Goal: Task Accomplishment & Management: Manage account settings

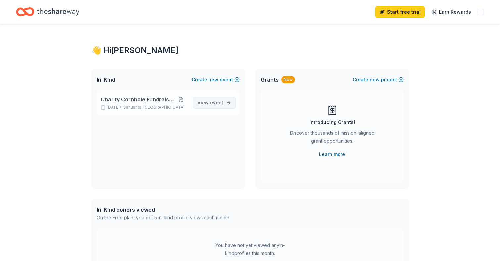
click at [219, 105] on span "event" at bounding box center [216, 103] width 13 height 6
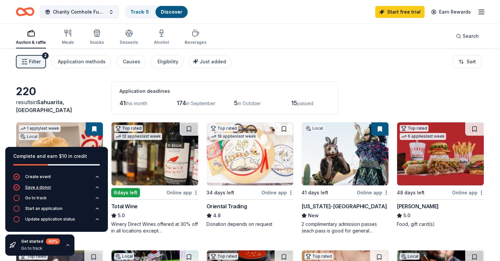
click at [98, 188] on icon "button" at bounding box center [97, 186] width 5 height 5
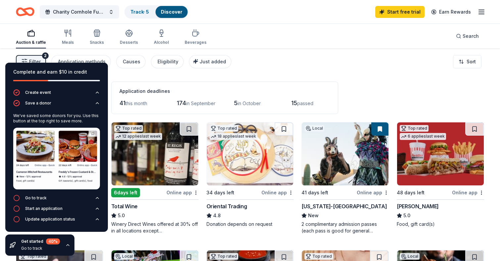
click at [325, 49] on div "Filter 2 Application methods Causes Eligibility Just added Sort" at bounding box center [250, 61] width 500 height 26
click at [325, 52] on div "Filter 2 Application methods Causes Eligibility Just added Sort" at bounding box center [250, 61] width 500 height 26
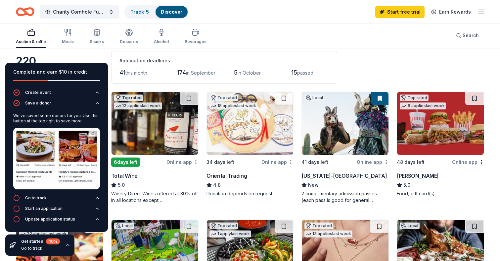
scroll to position [32, 0]
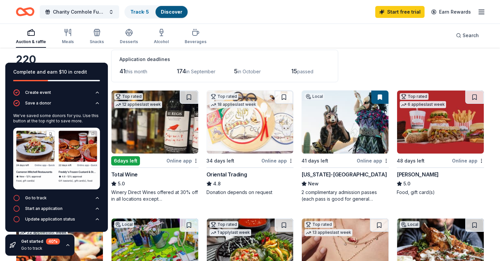
click at [69, 243] on icon "button" at bounding box center [67, 244] width 5 height 5
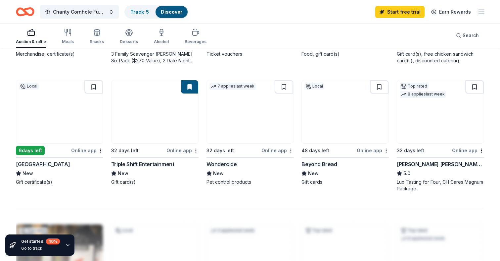
scroll to position [429, 0]
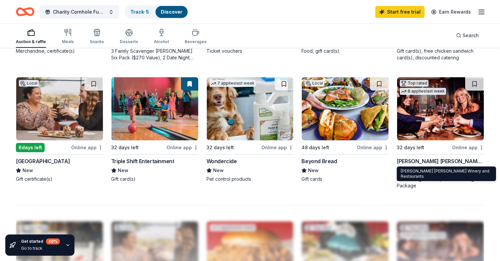
click at [426, 161] on div "Cooper's Hawk Winery and Restaurants" at bounding box center [440, 161] width 87 height 8
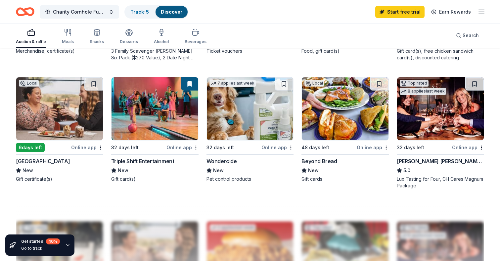
click at [478, 11] on icon "button" at bounding box center [482, 12] width 8 height 8
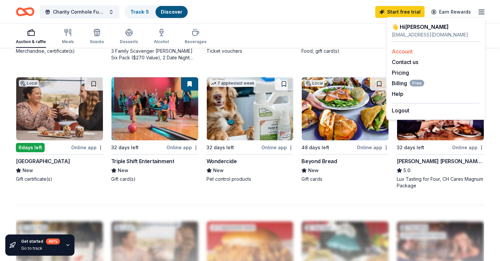
click at [403, 50] on link "Account" at bounding box center [402, 51] width 21 height 7
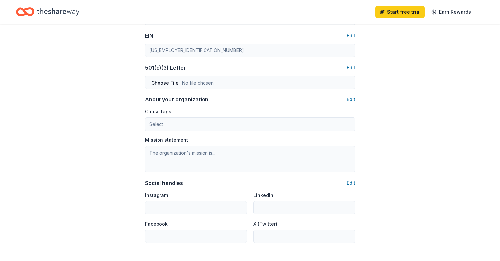
scroll to position [326, 0]
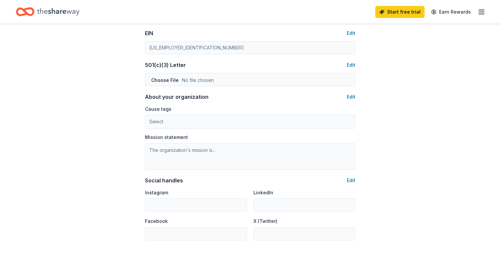
click at [240, 129] on div "Cause tags Select Mission statement" at bounding box center [250, 137] width 211 height 65
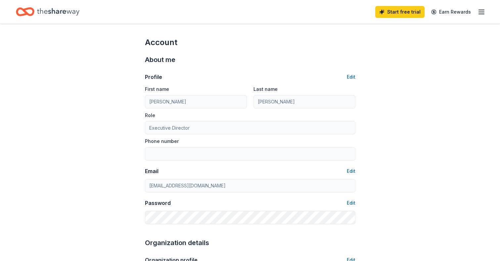
scroll to position [0, 0]
click at [353, 76] on button "Edit" at bounding box center [351, 77] width 9 height 8
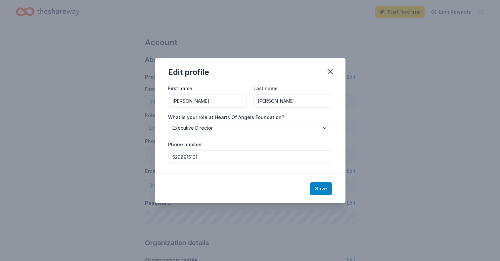
type input "5208915101"
click at [319, 187] on button "Save" at bounding box center [321, 188] width 23 height 13
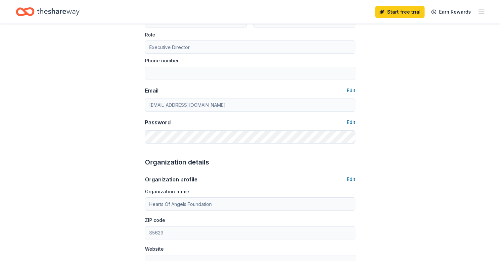
type input "5208915101"
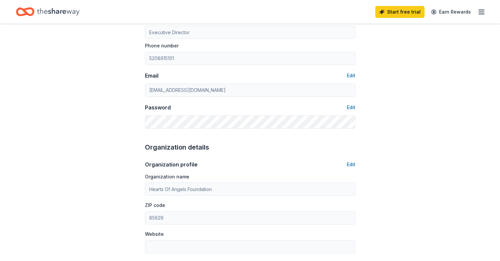
scroll to position [102, 0]
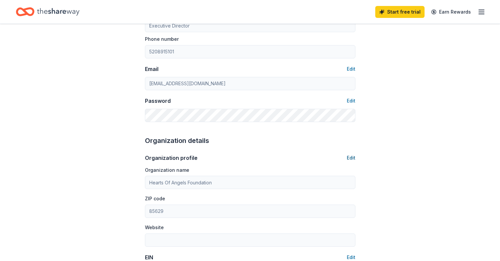
click at [353, 157] on button "Edit" at bounding box center [351, 158] width 9 height 8
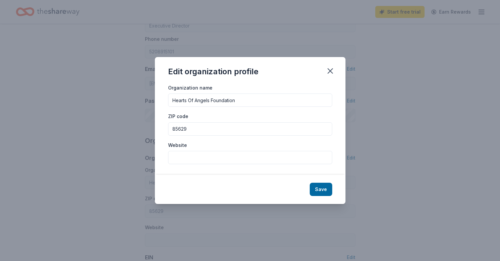
click at [206, 153] on input "Website" at bounding box center [250, 157] width 164 height 13
paste input "https://heartsofangelsfoundation.square.site"
type input "https://heartsofangelsfoundation.square.site"
click at [317, 187] on button "Save" at bounding box center [321, 189] width 23 height 13
type input "https://heartsofangelsfoundation.square.site"
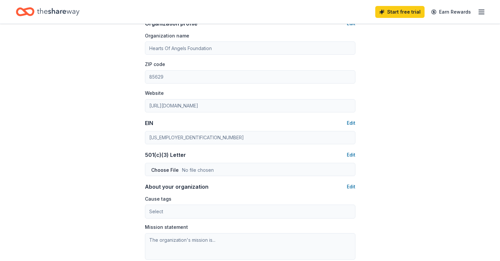
scroll to position [251, 0]
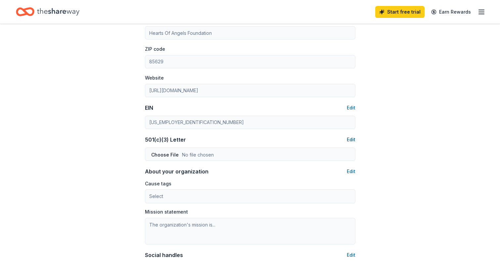
click at [350, 138] on button "Edit" at bounding box center [351, 139] width 9 height 8
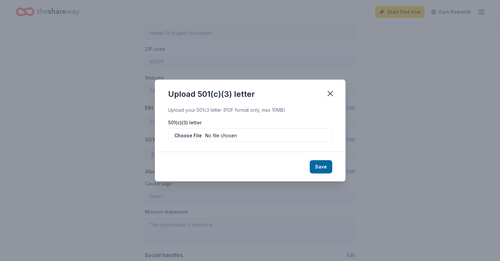
click at [290, 131] on input "file" at bounding box center [250, 134] width 164 height 13
type input "C:\fakepath\IRS 501c3 approval PDF.pdf"
click at [319, 168] on button "Save" at bounding box center [321, 166] width 23 height 13
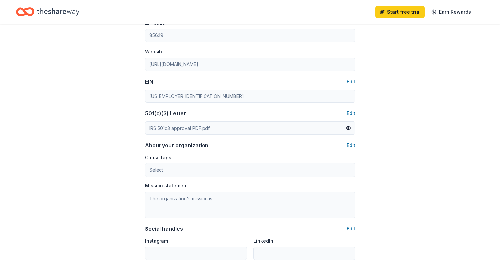
scroll to position [289, 0]
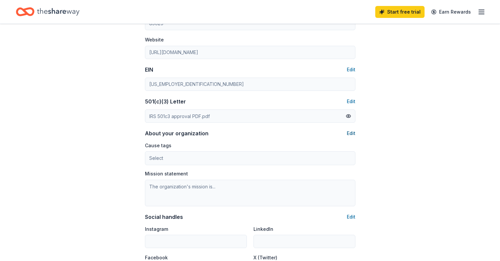
click at [351, 131] on button "Edit" at bounding box center [351, 133] width 9 height 8
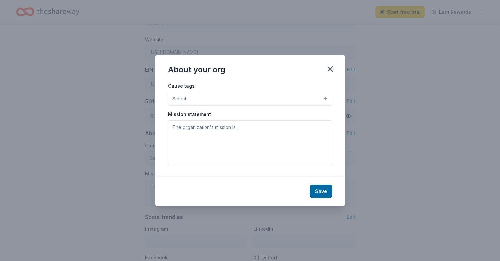
click at [250, 96] on button "Select" at bounding box center [250, 99] width 164 height 14
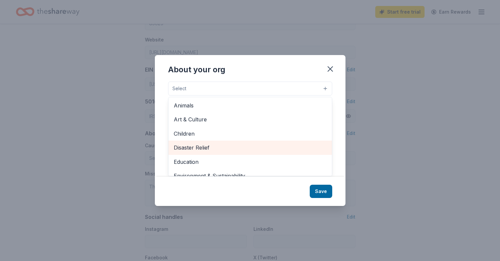
scroll to position [0, 0]
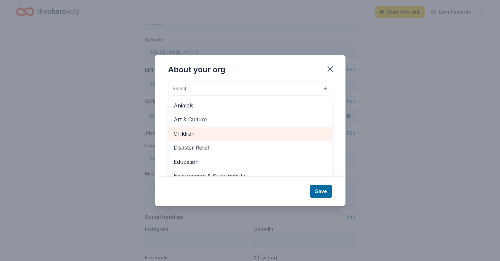
click at [183, 133] on span "Children" at bounding box center [250, 133] width 153 height 9
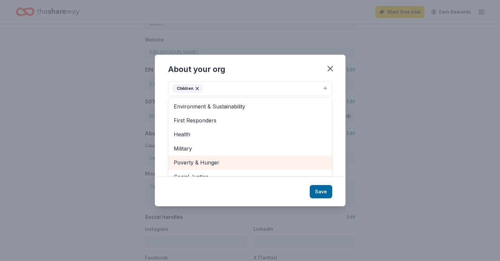
scroll to position [74, 0]
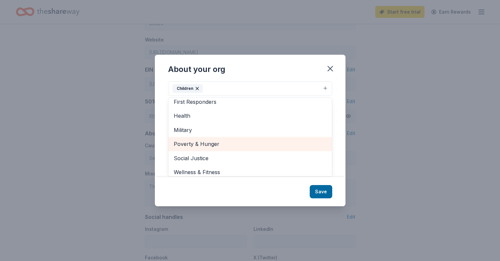
click at [220, 143] on span "Poverty & Hunger" at bounding box center [250, 143] width 153 height 9
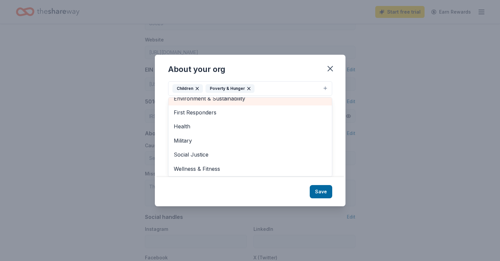
scroll to position [63, 0]
click at [318, 192] on div "About your org Cause tags Children Poverty & Hunger Animals Art & Culture Disas…" at bounding box center [250, 130] width 191 height 151
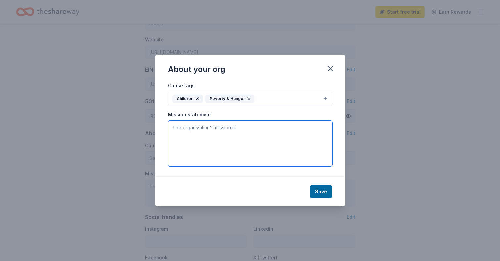
click at [205, 141] on textarea at bounding box center [250, 144] width 164 height 46
paste textarea "https://heartsofangelsfoundation.square.site"
drag, startPoint x: 279, startPoint y: 126, endPoint x: 139, endPoint y: 125, distance: 139.8
click at [139, 125] on div "About your org Cause tags Children Poverty & Hunger Mission statement https://h…" at bounding box center [250, 130] width 500 height 261
type textarea "="
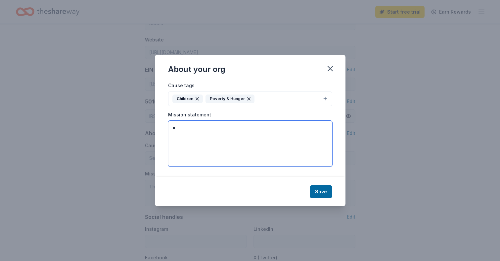
click at [234, 135] on textarea "=" at bounding box center [250, 144] width 164 height 46
paste textarea "The Hearts of Angels Foundation is a nonprofit 501(c)(3) dedicated to bringing …"
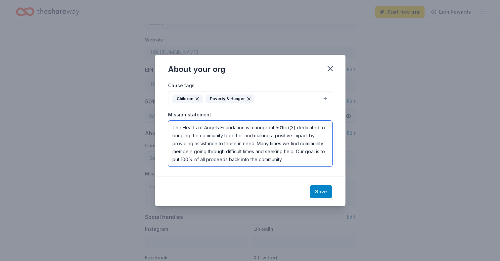
type textarea "The Hearts of Angels Foundation is a nonprofit 501(c)(3) dedicated to bringing …"
click at [322, 194] on button "Save" at bounding box center [321, 191] width 23 height 13
type textarea "The Hearts of Angels Foundation is a nonprofit 501(c)(3) dedicated to bringing …"
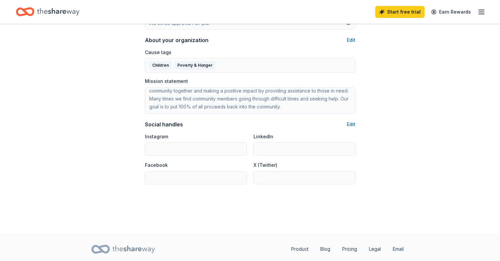
scroll to position [393, 0]
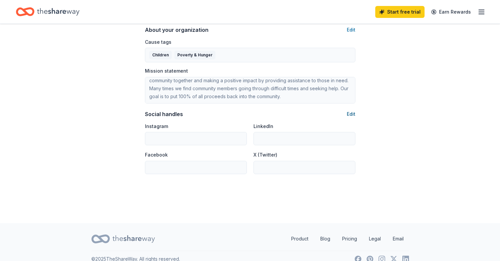
click at [351, 113] on button "Edit" at bounding box center [351, 114] width 9 height 8
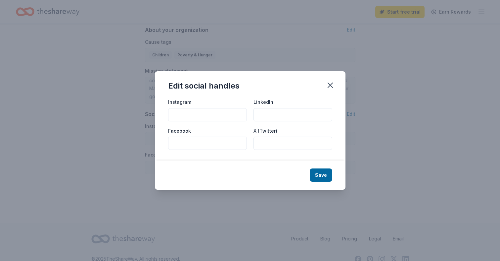
click at [206, 142] on input "Facebook" at bounding box center [207, 142] width 79 height 13
paste input "https://www.facebook.com/heartsofangelsfoundation"
type input "https://www.facebook.com/heartsofangelsfoundation"
click at [189, 117] on input "Instagram" at bounding box center [207, 114] width 79 height 13
paste input "heartsofangelsfoundation"
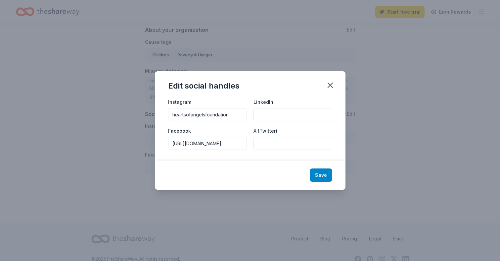
type input "heartsofangelsfoundation"
click at [316, 172] on button "Save" at bounding box center [321, 174] width 23 height 13
type input "heartsofangelsfoundation"
type input "https://www.facebook.com/heartsofangelsfoundation"
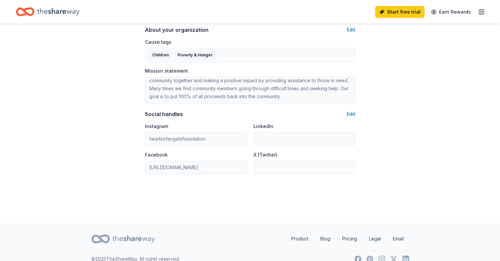
drag, startPoint x: 187, startPoint y: 144, endPoint x: 163, endPoint y: 143, distance: 24.2
click at [352, 112] on button "Edit" at bounding box center [351, 114] width 9 height 8
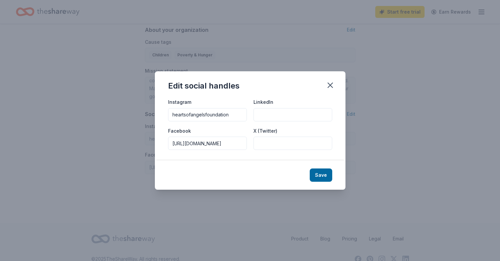
drag, startPoint x: 188, startPoint y: 143, endPoint x: 162, endPoint y: 144, distance: 26.5
click at [162, 144] on div "Instagram heartsofangelsfoundation LinkedIn Facebook https://www.facebook.com/h…" at bounding box center [250, 129] width 191 height 63
type input "www.facebook.com/heartsofangelsfoundation"
click at [320, 173] on button "Save" at bounding box center [321, 174] width 23 height 13
type input "www.facebook.com/heartsofangelsfoundation"
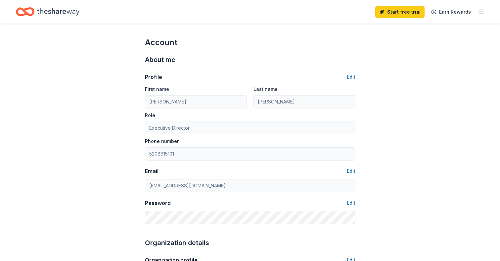
scroll to position [0, 0]
click at [58, 14] on icon "Home" at bounding box center [58, 12] width 42 height 14
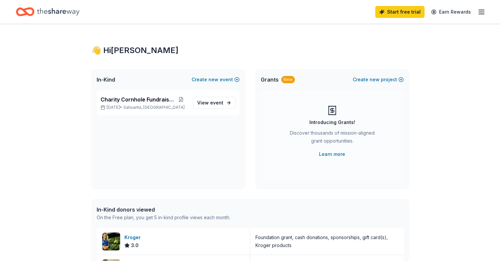
click at [484, 14] on line "button" at bounding box center [481, 14] width 5 height 0
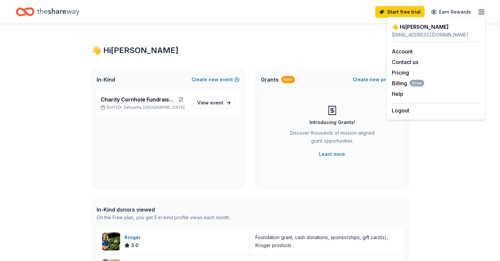
click at [217, 36] on div "👋 Hi Stephanie In-Kind Create new event Charity Cornhole Fundraiser Oct 11, 202…" at bounding box center [250, 255] width 339 height 462
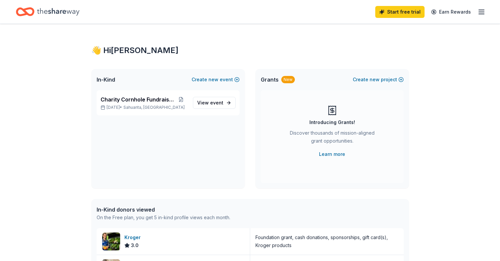
click at [51, 13] on icon "Home" at bounding box center [58, 12] width 42 height 14
click at [49, 15] on icon "Home" at bounding box center [58, 12] width 42 height 14
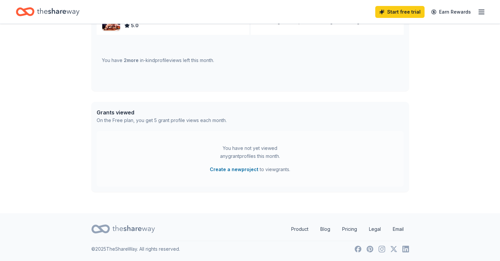
scroll to position [273, 0]
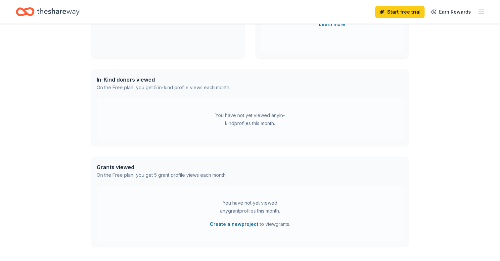
scroll to position [133, 0]
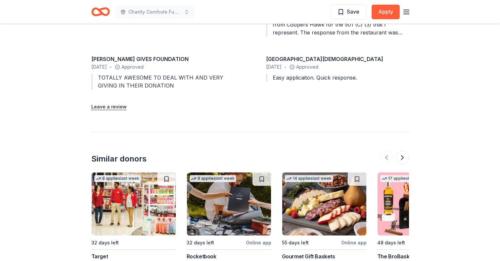
scroll to position [773, 0]
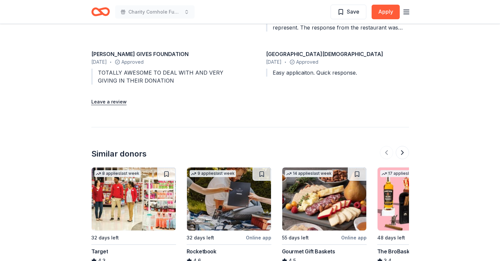
click at [96, 247] on div "Target" at bounding box center [99, 251] width 17 height 8
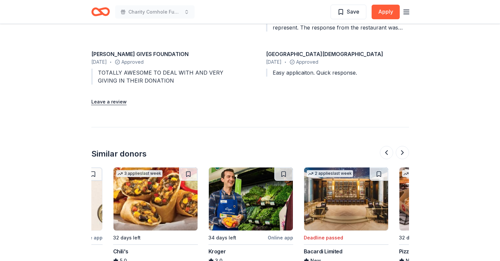
scroll to position [0, 457]
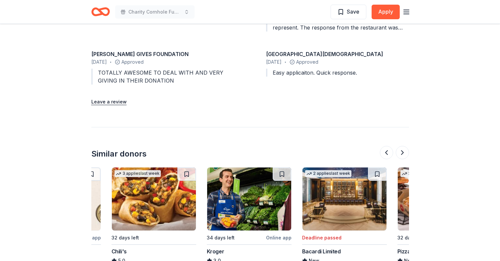
click at [257, 179] on img at bounding box center [249, 198] width 84 height 63
click at [248, 167] on img at bounding box center [249, 198] width 84 height 63
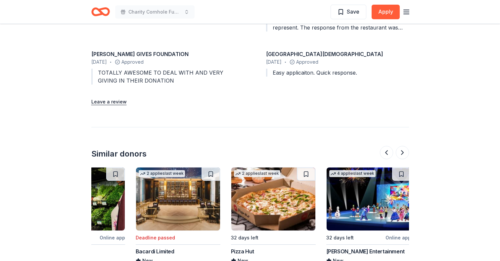
scroll to position [0, 624]
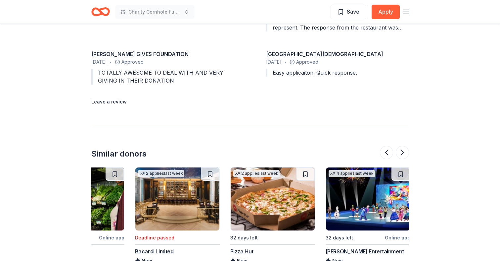
click at [261, 167] on img at bounding box center [273, 198] width 84 height 63
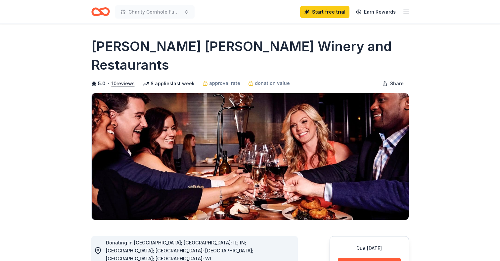
scroll to position [0, 0]
click at [410, 14] on icon "button" at bounding box center [407, 12] width 8 height 8
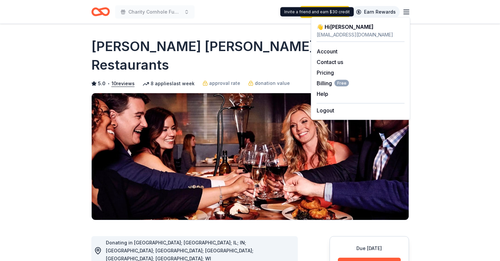
click at [388, 13] on link "Earn Rewards" at bounding box center [376, 12] width 48 height 12
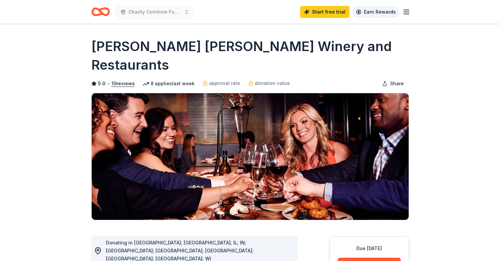
click at [388, 13] on link "Earn Rewards" at bounding box center [376, 12] width 48 height 12
click at [380, 11] on link "Earn Rewards" at bounding box center [376, 12] width 48 height 12
click at [407, 15] on icon "button" at bounding box center [407, 12] width 8 height 8
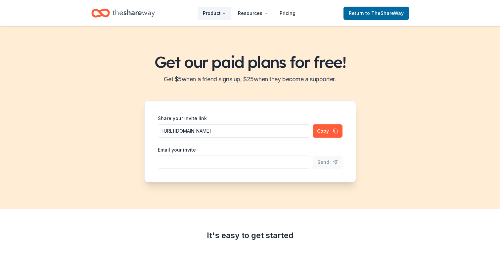
click at [216, 12] on button "Product" at bounding box center [215, 13] width 34 height 13
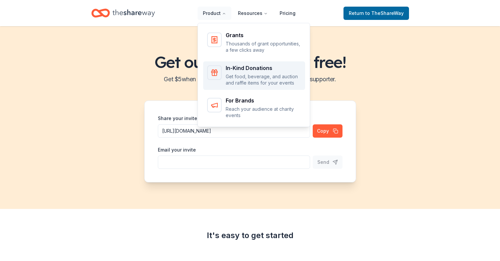
click at [243, 78] on p "Get food, beverage, and auction and raffle items for your events" at bounding box center [264, 79] width 76 height 13
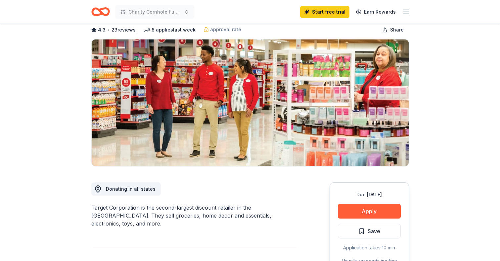
scroll to position [41, 0]
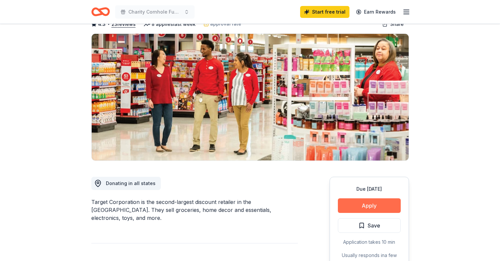
click at [367, 200] on button "Apply" at bounding box center [369, 205] width 63 height 15
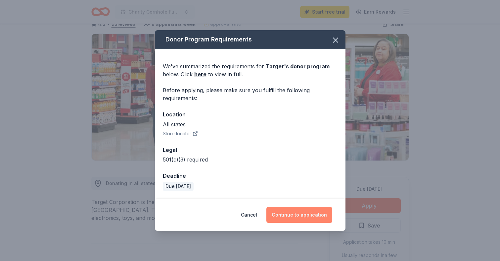
click at [288, 215] on button "Continue to application" at bounding box center [300, 215] width 66 height 16
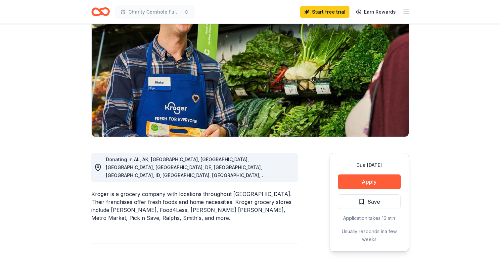
scroll to position [70, 0]
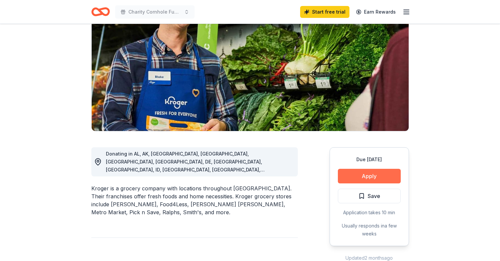
click at [360, 172] on button "Apply" at bounding box center [369, 176] width 63 height 15
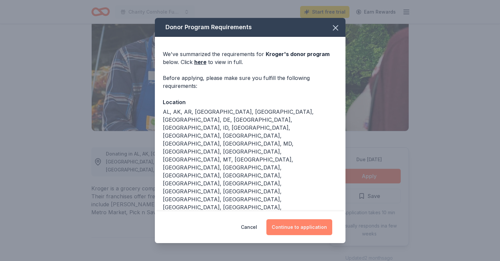
click at [297, 224] on button "Continue to application" at bounding box center [300, 227] width 66 height 16
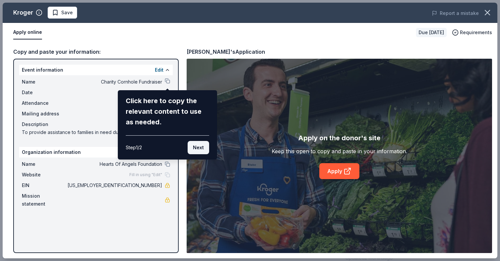
click at [197, 150] on button "Next" at bounding box center [199, 147] width 22 height 13
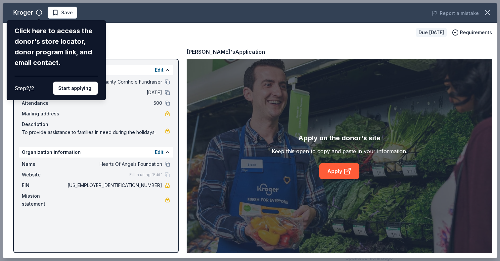
click at [171, 195] on div "Kroger Click here to access the donor's store locator, donor program link, and …" at bounding box center [250, 130] width 495 height 255
click at [165, 197] on div "Kroger Click here to access the donor's store locator, donor program link, and …" at bounding box center [250, 130] width 495 height 255
click at [127, 45] on div "Kroger Click here to access the donor's store locator, donor program link, and …" at bounding box center [250, 130] width 495 height 255
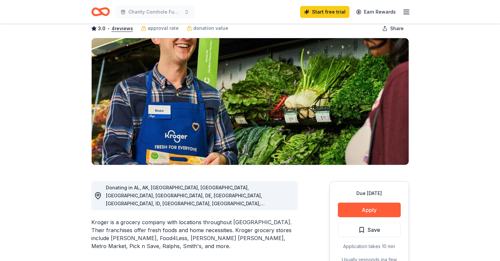
scroll to position [38, 0]
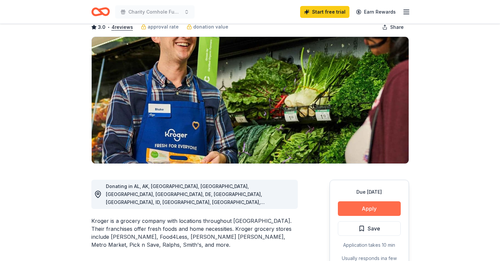
click at [374, 210] on button "Apply" at bounding box center [369, 208] width 63 height 15
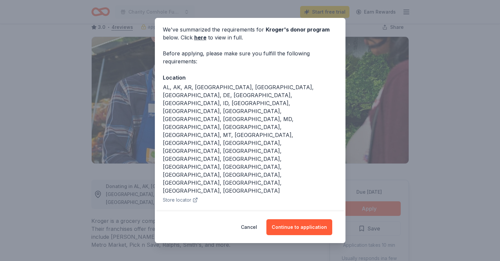
scroll to position [24, 0]
click at [297, 233] on button "Continue to application" at bounding box center [300, 227] width 66 height 16
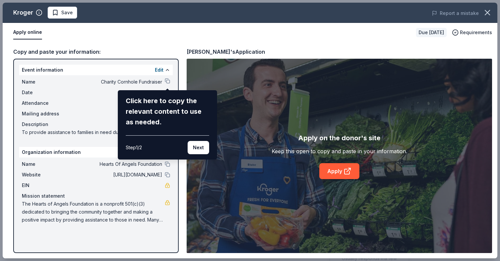
click at [341, 176] on div "Kroger Save Report a mistake Apply online Due in 34 days Requirements Copy and …" at bounding box center [250, 130] width 495 height 255
click at [201, 148] on button "Next" at bounding box center [199, 147] width 22 height 13
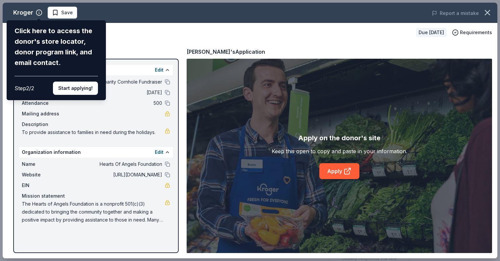
click at [331, 172] on div "Kroger Click here to access the donor's store locator, donor program link, and …" at bounding box center [250, 130] width 495 height 255
click at [82, 81] on button "Start applying!" at bounding box center [75, 87] width 45 height 13
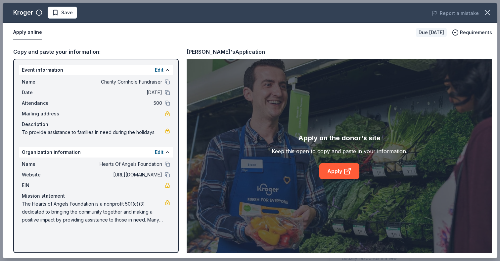
click at [342, 172] on div "Kroger Save Report a mistake Apply online Due in 34 days Requirements Copy and …" at bounding box center [250, 130] width 495 height 255
click at [339, 171] on link "Apply" at bounding box center [340, 171] width 40 height 16
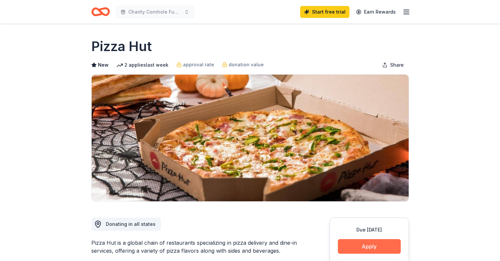
click at [353, 247] on button "Apply" at bounding box center [369, 246] width 63 height 15
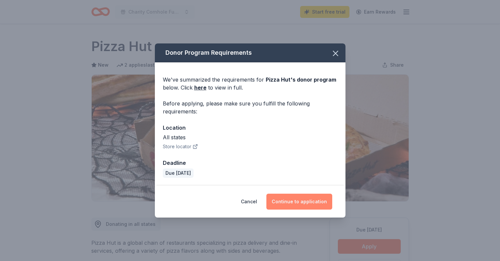
click at [304, 195] on button "Continue to application" at bounding box center [300, 201] width 66 height 16
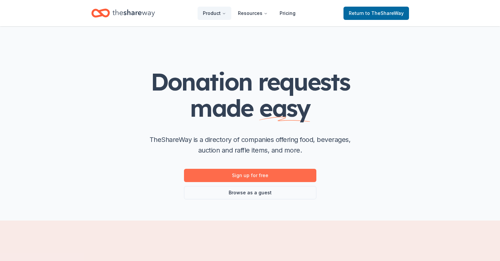
click at [241, 175] on link "Sign up for free" at bounding box center [250, 175] width 132 height 13
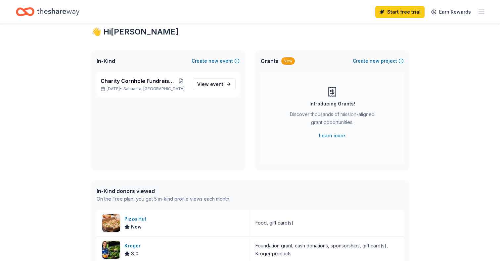
scroll to position [18, 0]
click at [215, 89] on link "View event" at bounding box center [214, 85] width 43 height 12
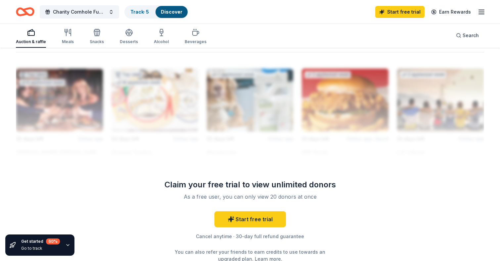
scroll to position [582, 0]
